Goal: Information Seeking & Learning: Learn about a topic

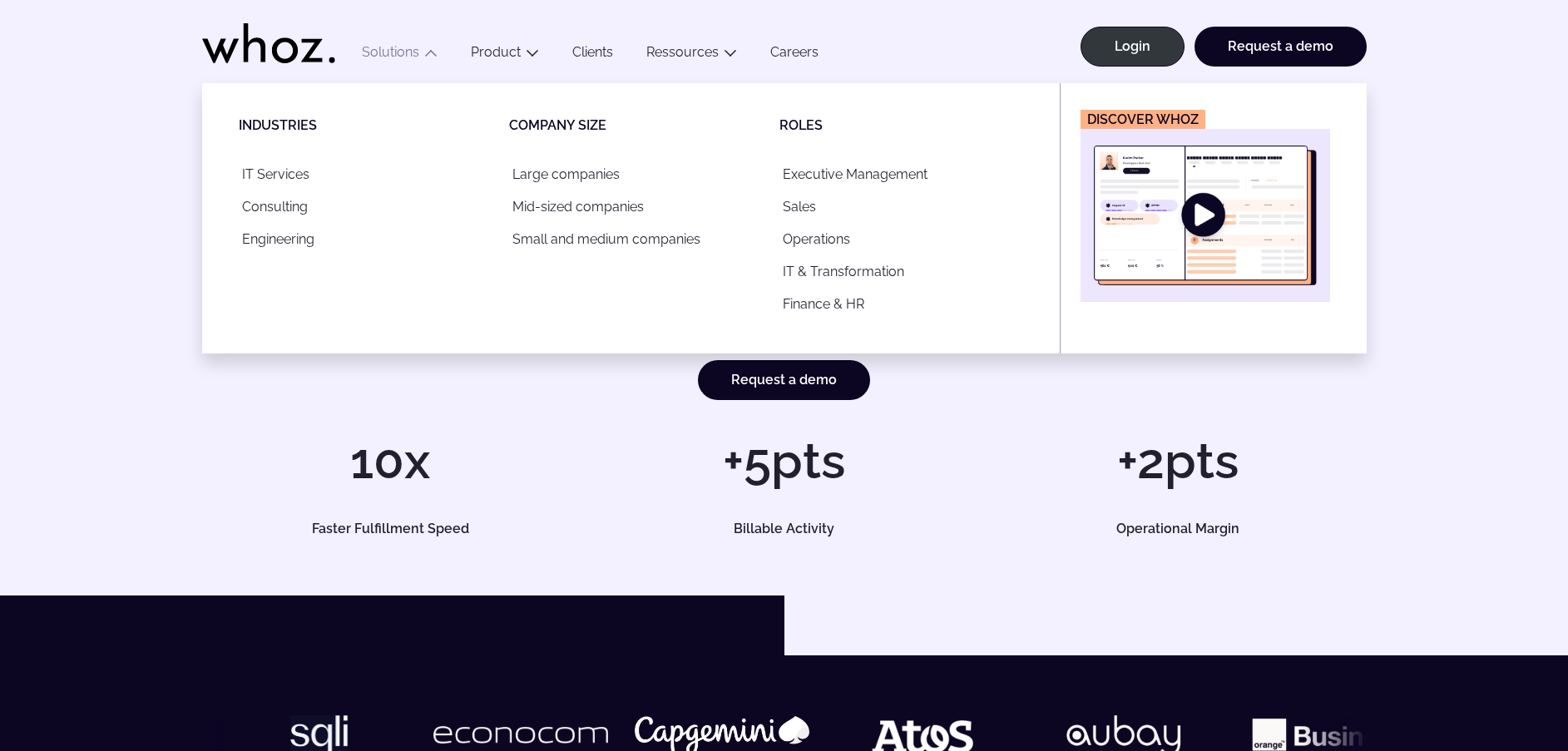
click at [1232, 209] on img "Main" at bounding box center [1205, 214] width 223 height 139
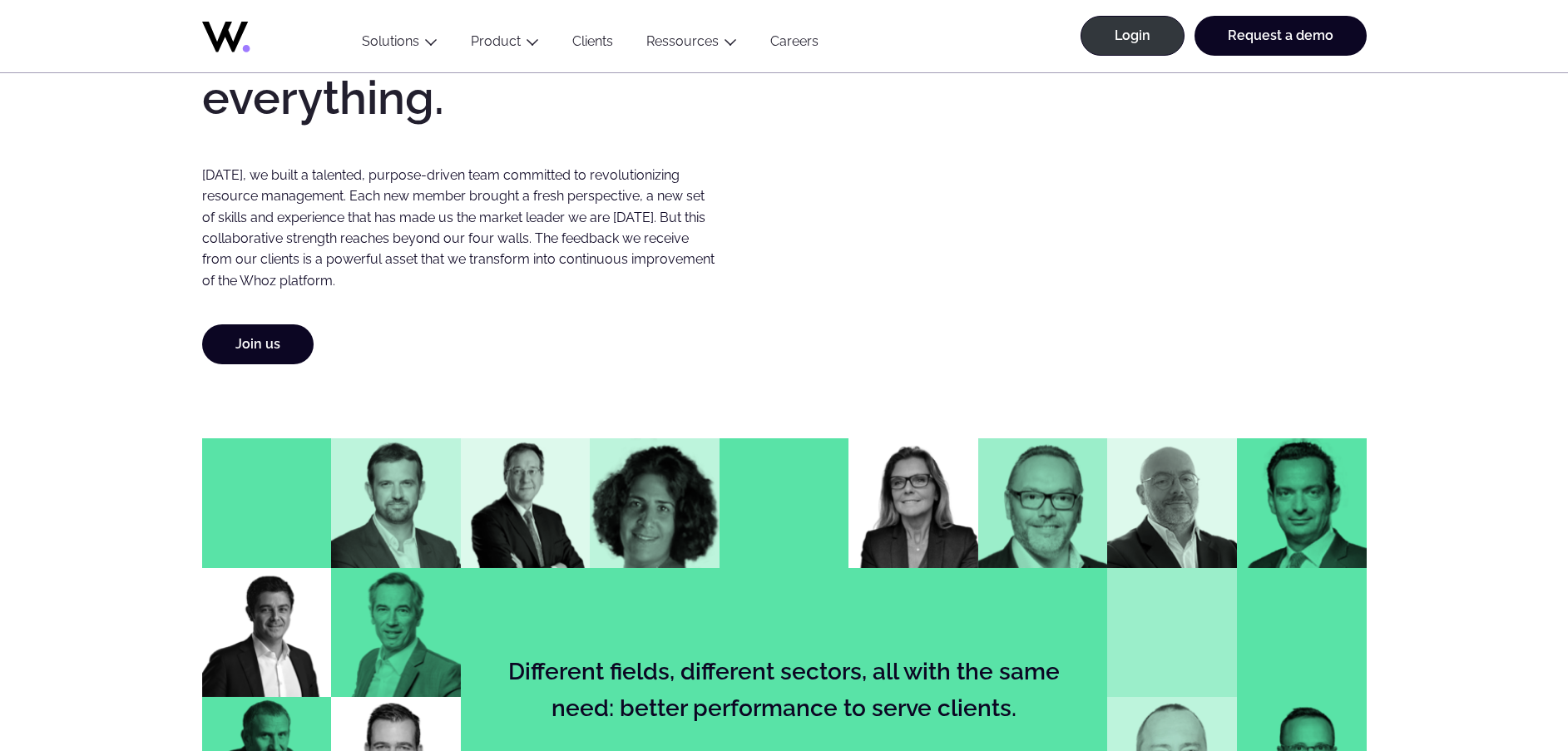
scroll to position [1345, 0]
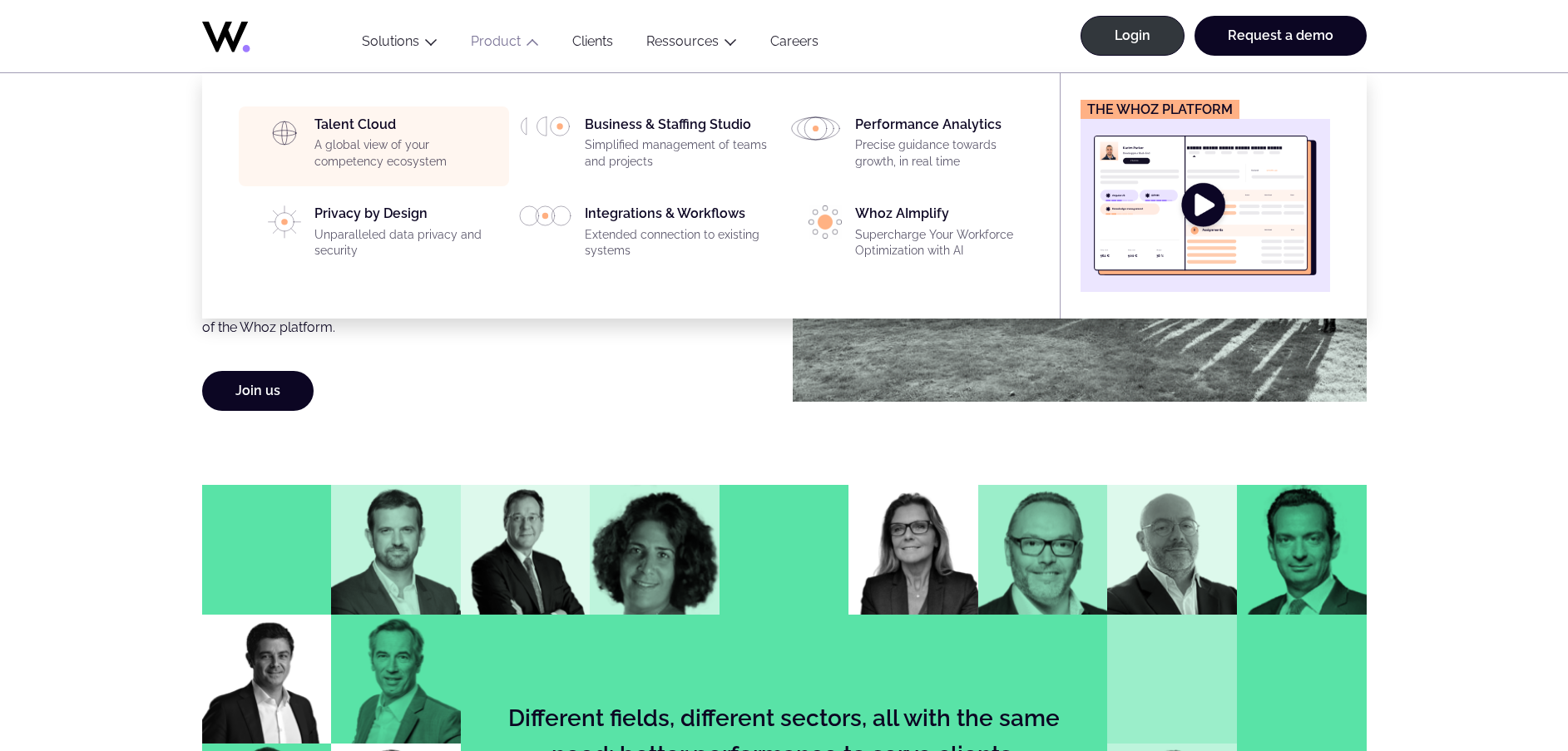
click at [426, 154] on p "A global view of your competency ecosystem" at bounding box center [406, 153] width 184 height 33
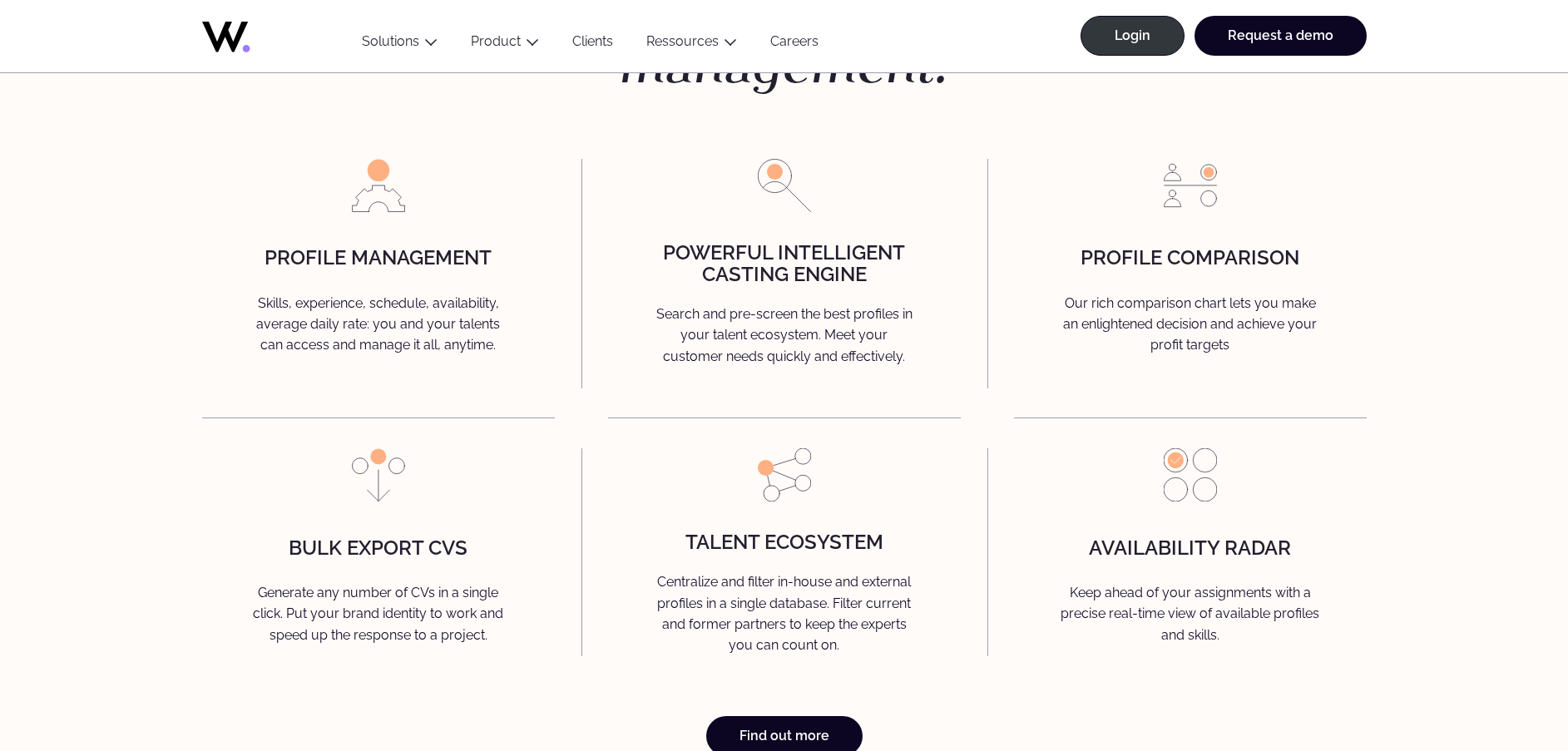
scroll to position [4295, 0]
